Goal: Find specific page/section: Find specific page/section

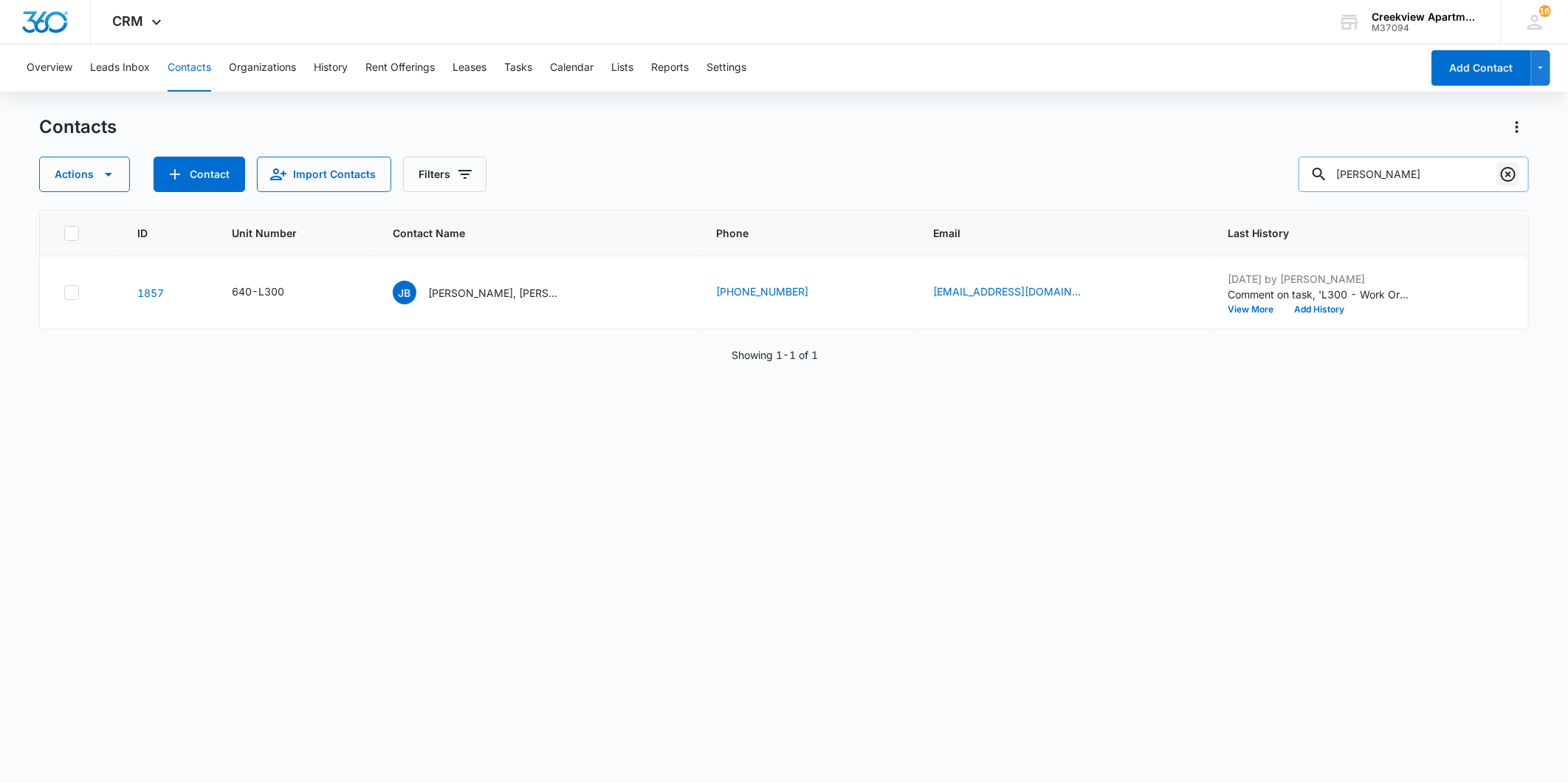
click at [1515, 172] on icon "Clear" at bounding box center [1508, 174] width 18 height 18
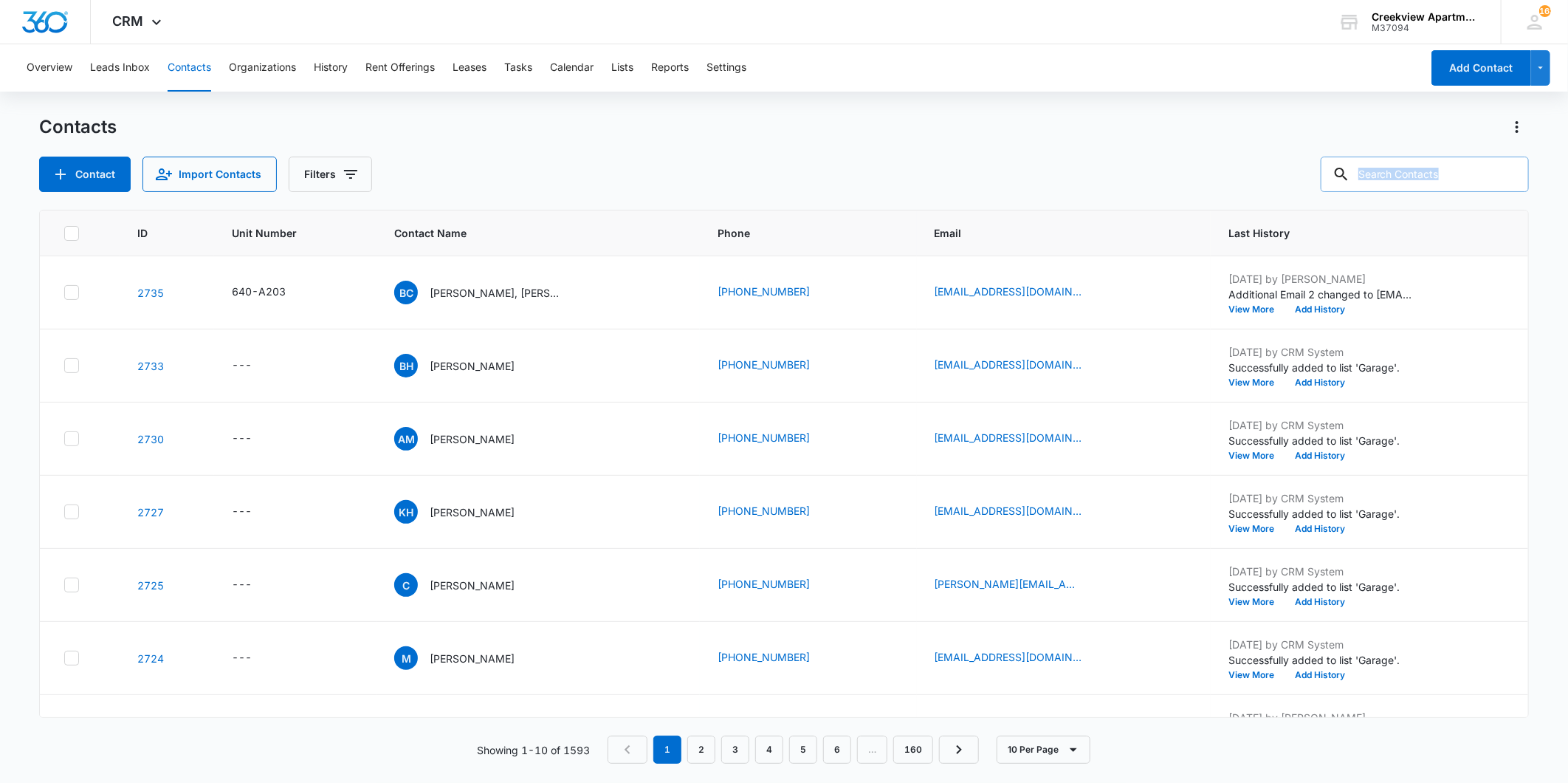
click at [1515, 172] on div at bounding box center [1507, 174] width 23 height 36
drag, startPoint x: 1515, startPoint y: 172, endPoint x: 1389, endPoint y: 181, distance: 126.3
click at [1389, 181] on input "text" at bounding box center [1424, 174] width 208 height 36
type input "6"
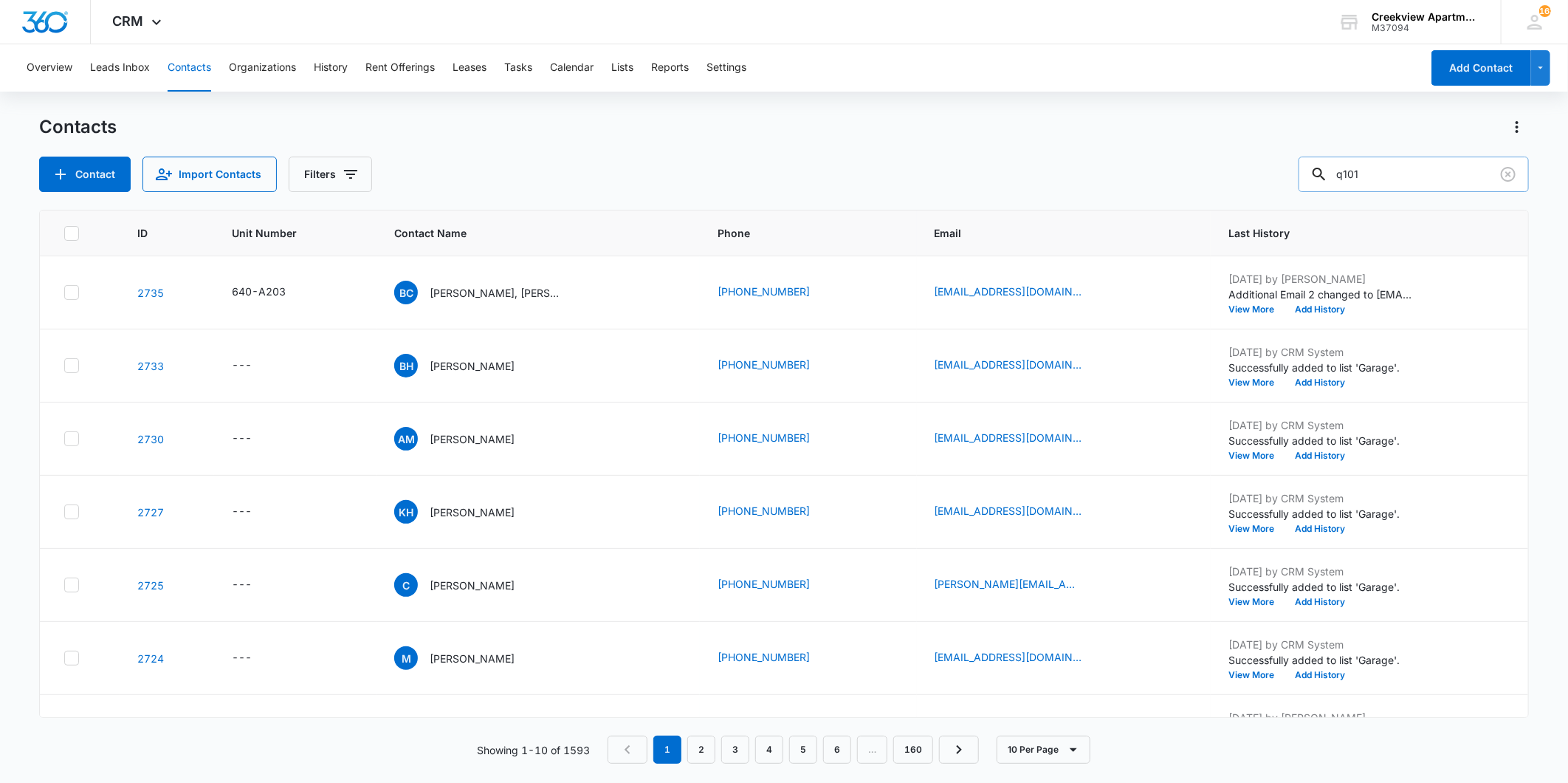
type input "q101"
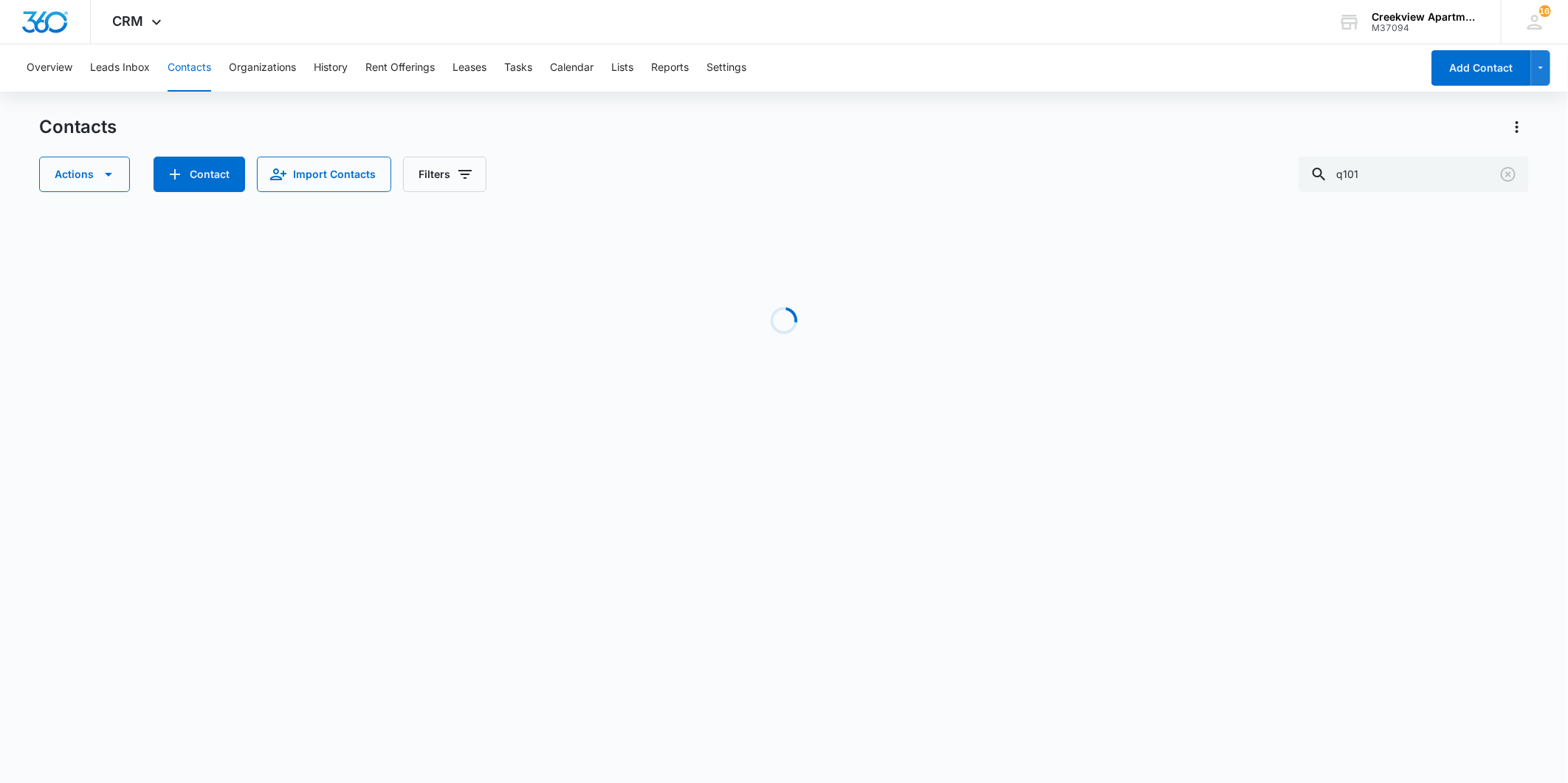
click at [816, 297] on div "Contacts Actions Contact Import Contacts Filters q101 Loading No Results Showin…" at bounding box center [784, 282] width 1489 height 333
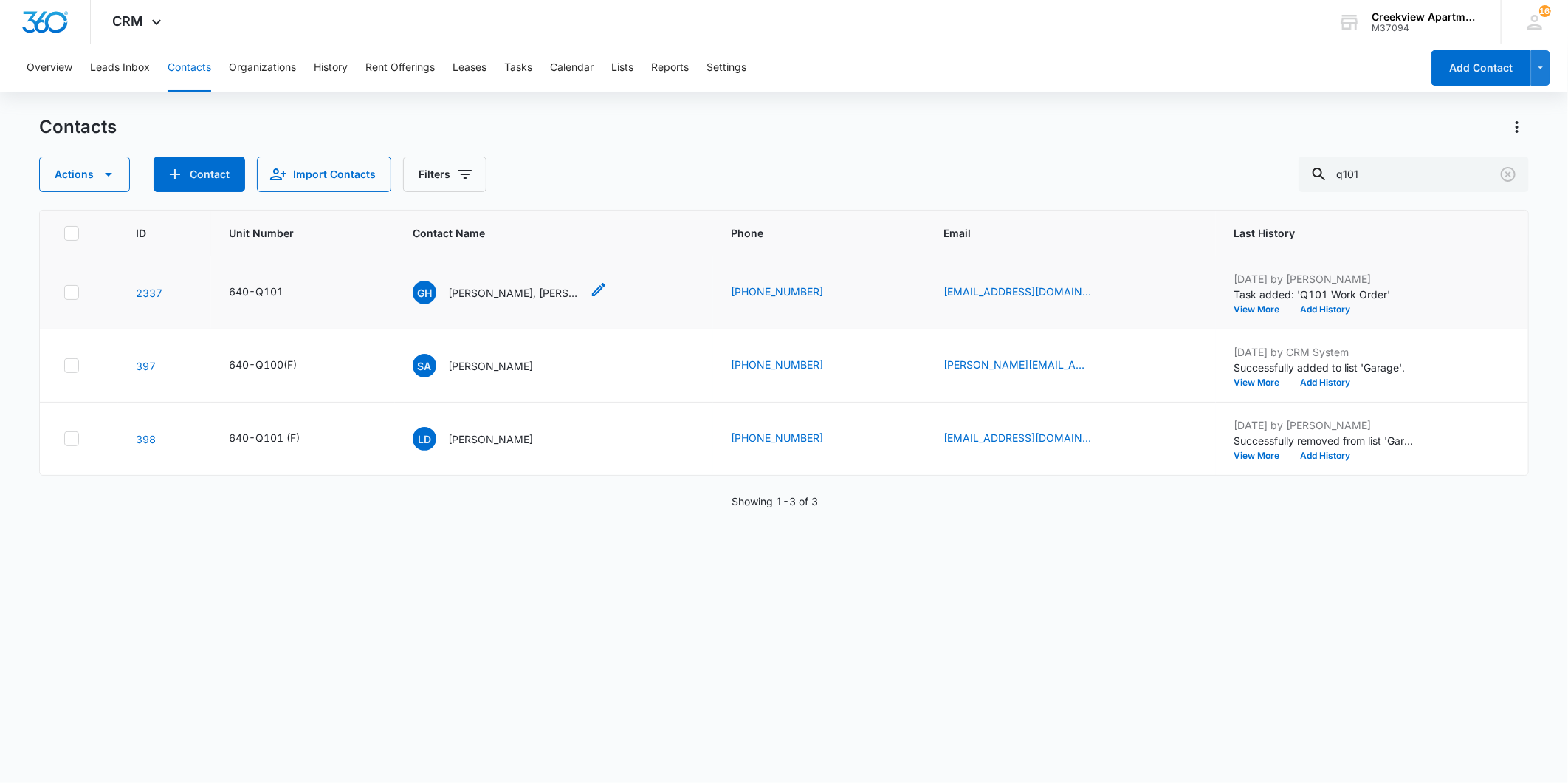
click at [493, 290] on p "[PERSON_NAME], [PERSON_NAME]" at bounding box center [514, 292] width 133 height 15
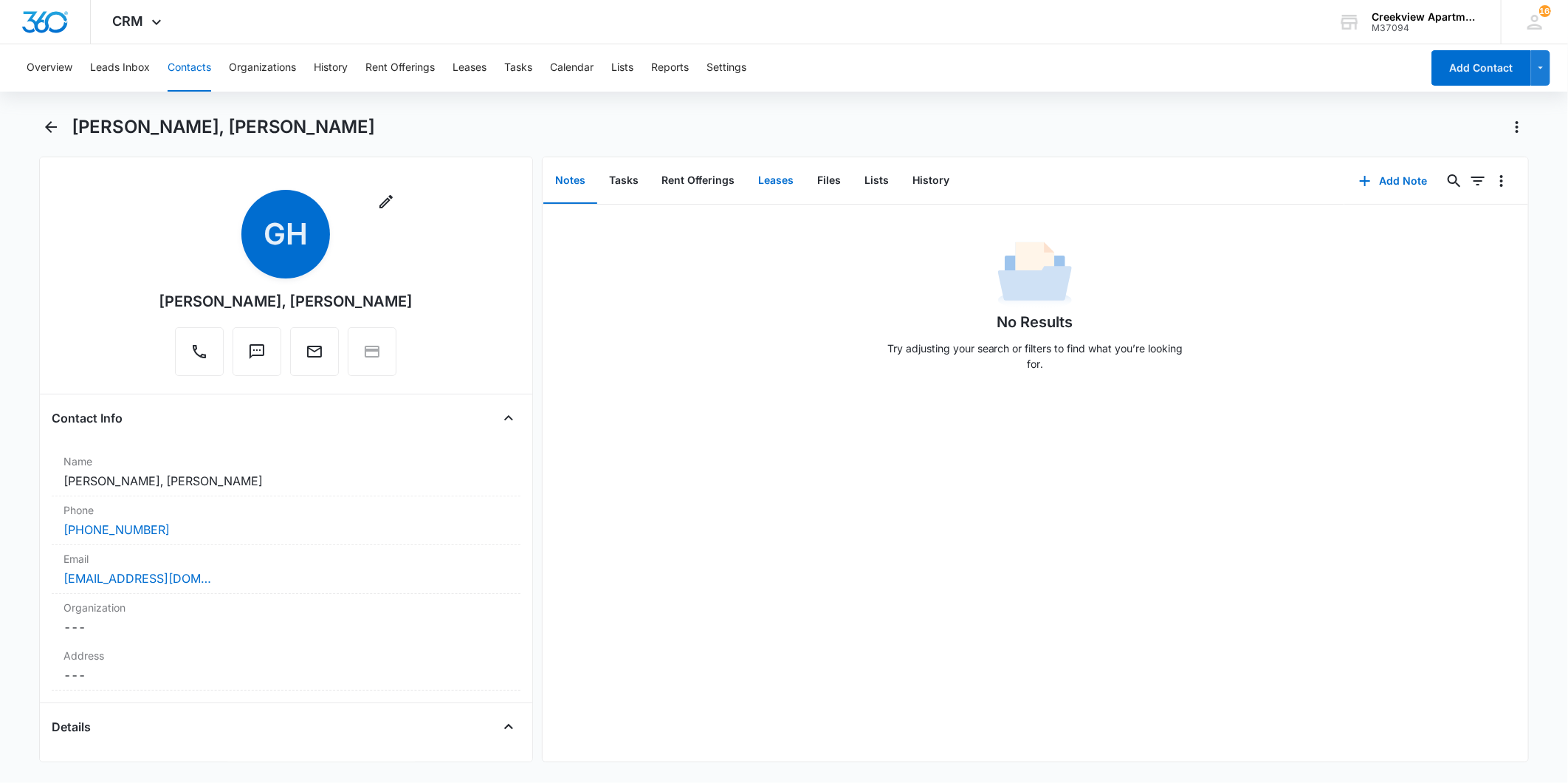
click at [776, 188] on button "Leases" at bounding box center [776, 181] width 59 height 46
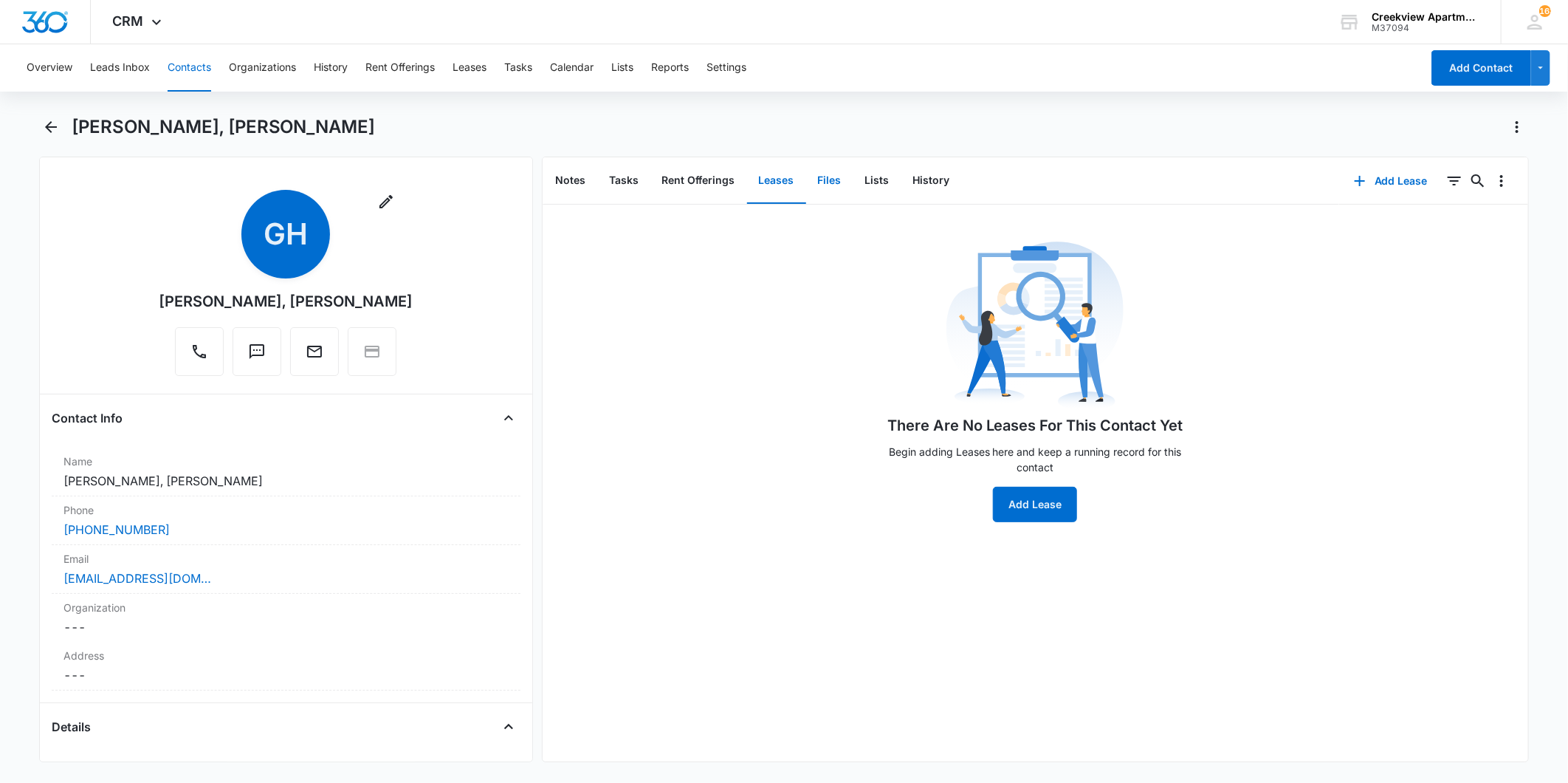
click at [824, 179] on button "Files" at bounding box center [829, 181] width 47 height 46
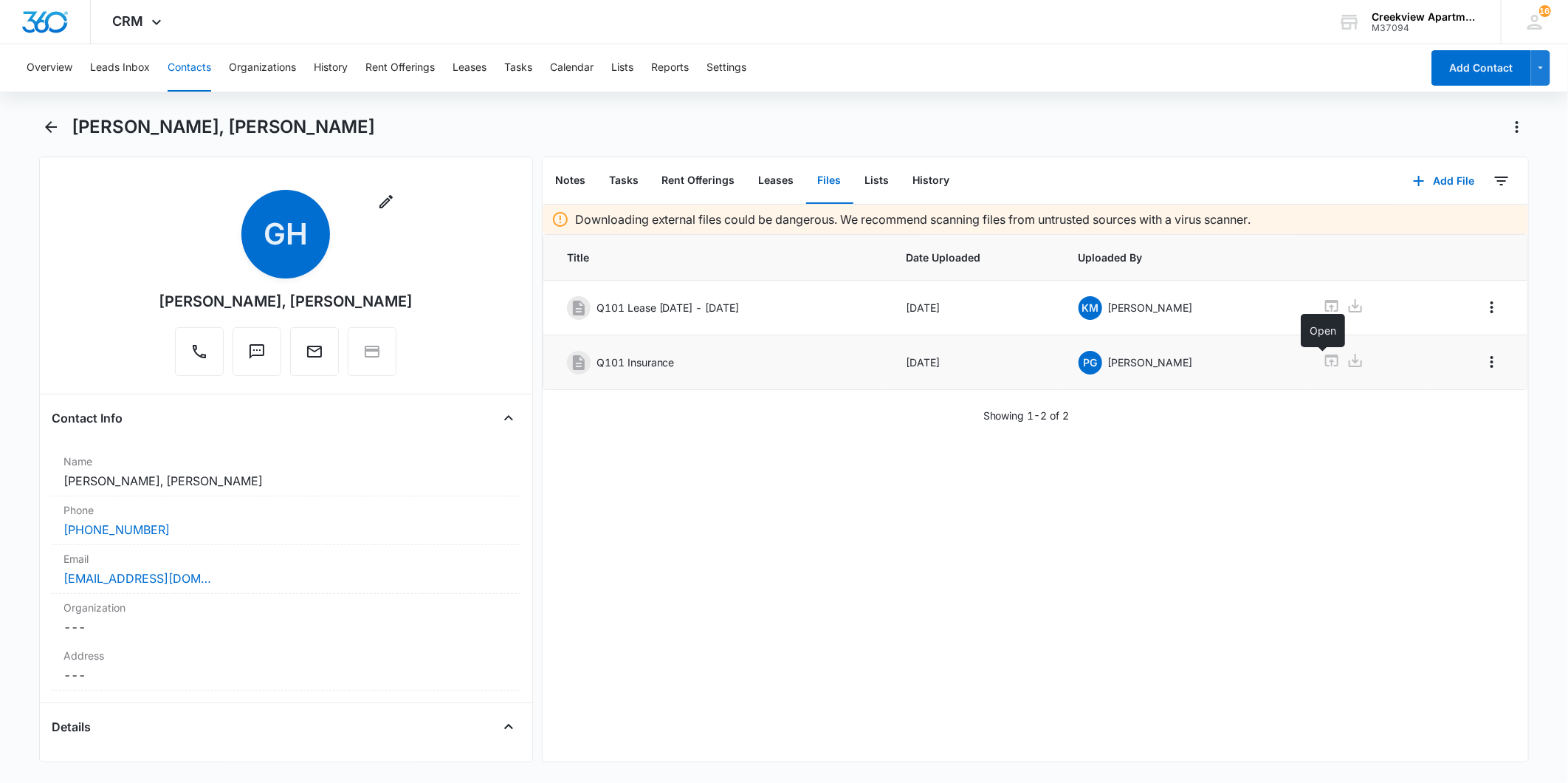
click at [1325, 363] on icon at bounding box center [1331, 360] width 13 height 12
click at [1282, 304] on td "KM [PERSON_NAME]" at bounding box center [1182, 307] width 244 height 55
click at [1325, 301] on icon at bounding box center [1331, 305] width 13 height 12
click at [881, 65] on div "Overview Leads Inbox Contacts Organizations History Rent Offerings Leases Tasks…" at bounding box center [719, 68] width 1403 height 47
click at [1325, 303] on icon at bounding box center [1331, 305] width 13 height 12
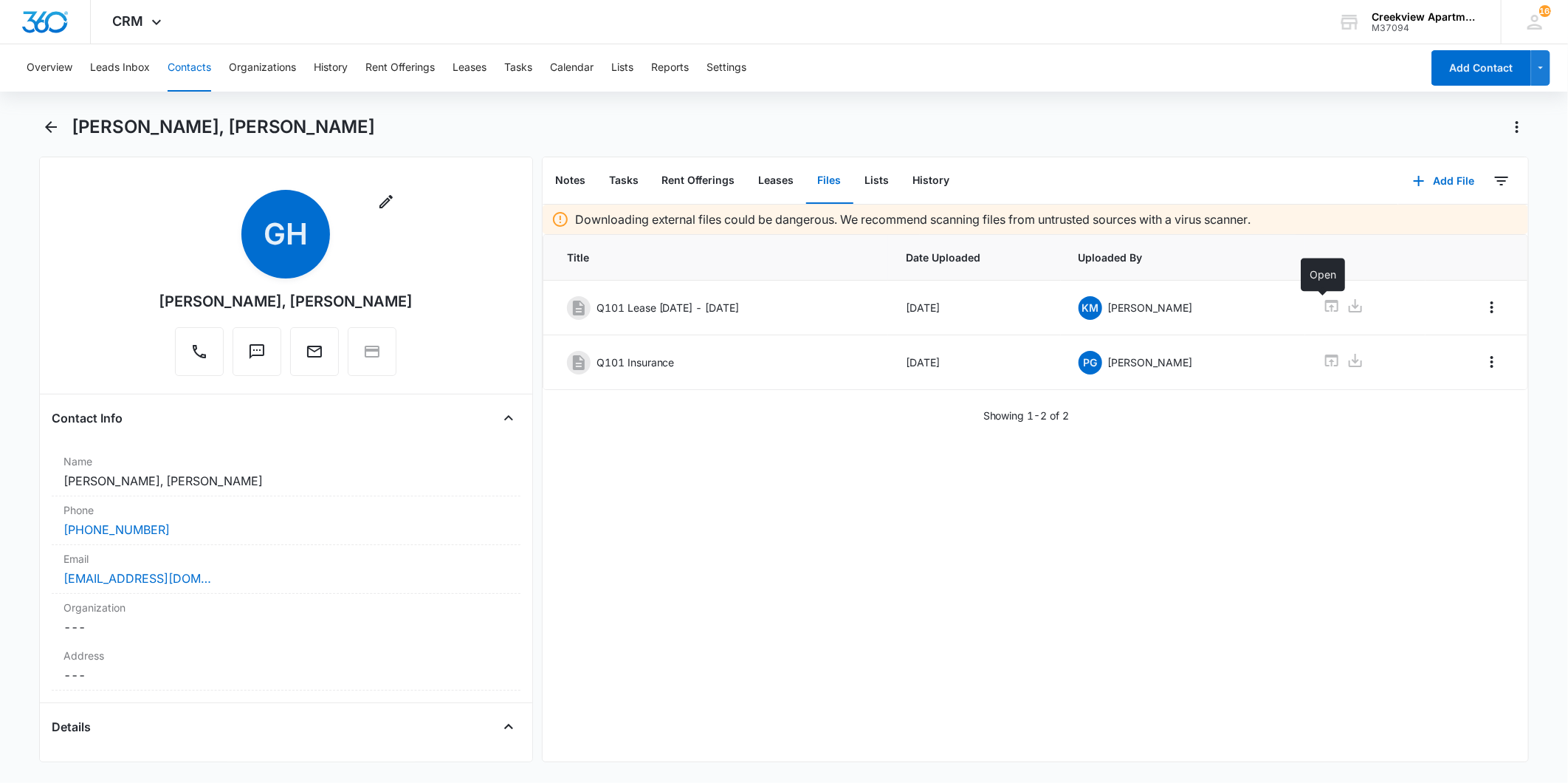
click at [187, 69] on button "Contacts" at bounding box center [189, 68] width 44 height 47
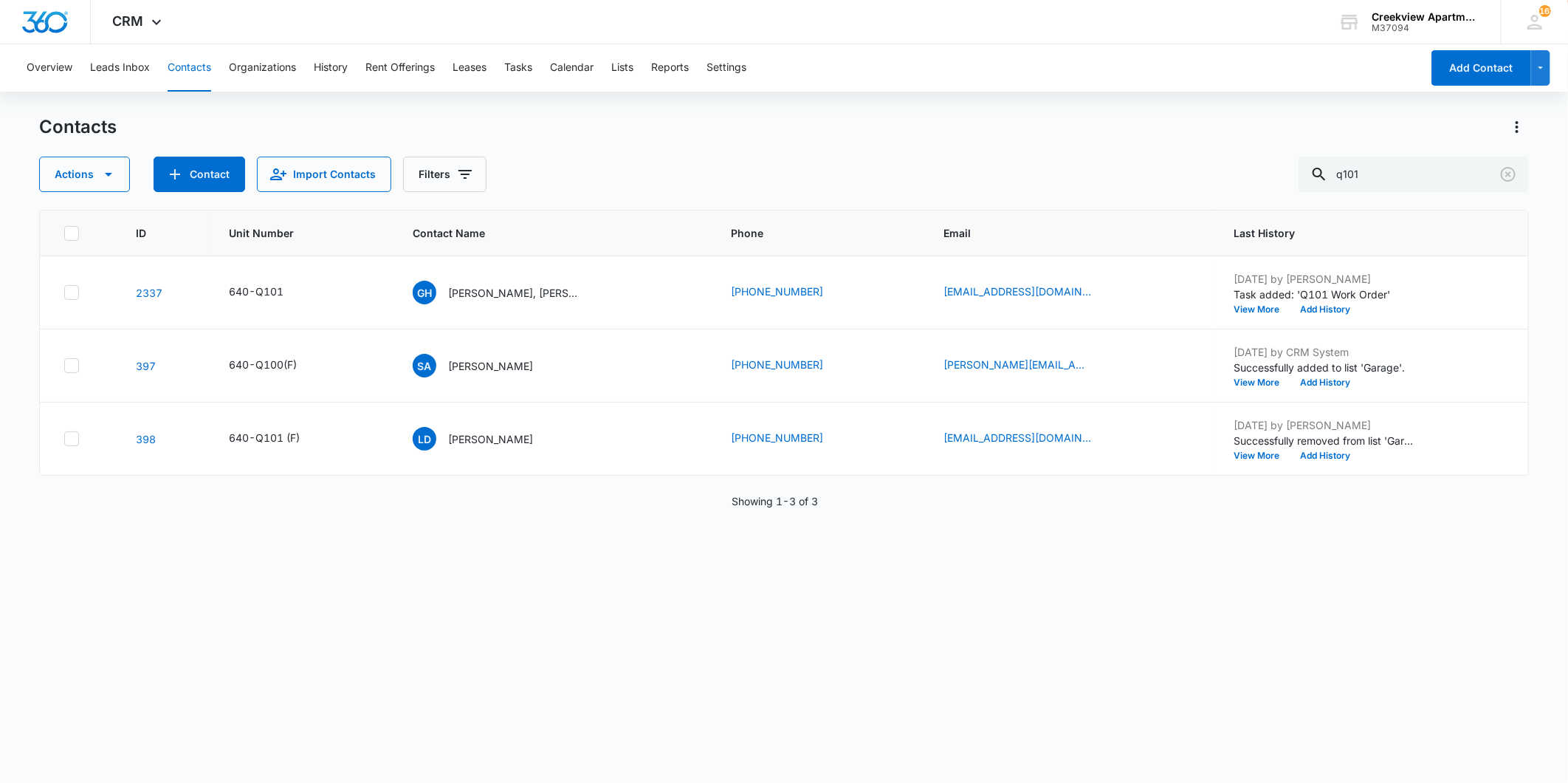
click at [187, 69] on button "Contacts" at bounding box center [189, 68] width 44 height 47
click at [1396, 181] on input "q101" at bounding box center [1413, 174] width 231 height 36
click at [1397, 181] on input "q101" at bounding box center [1413, 174] width 231 height 36
click at [1397, 180] on input "q101" at bounding box center [1413, 174] width 231 height 36
